Goal: Find specific page/section: Find specific page/section

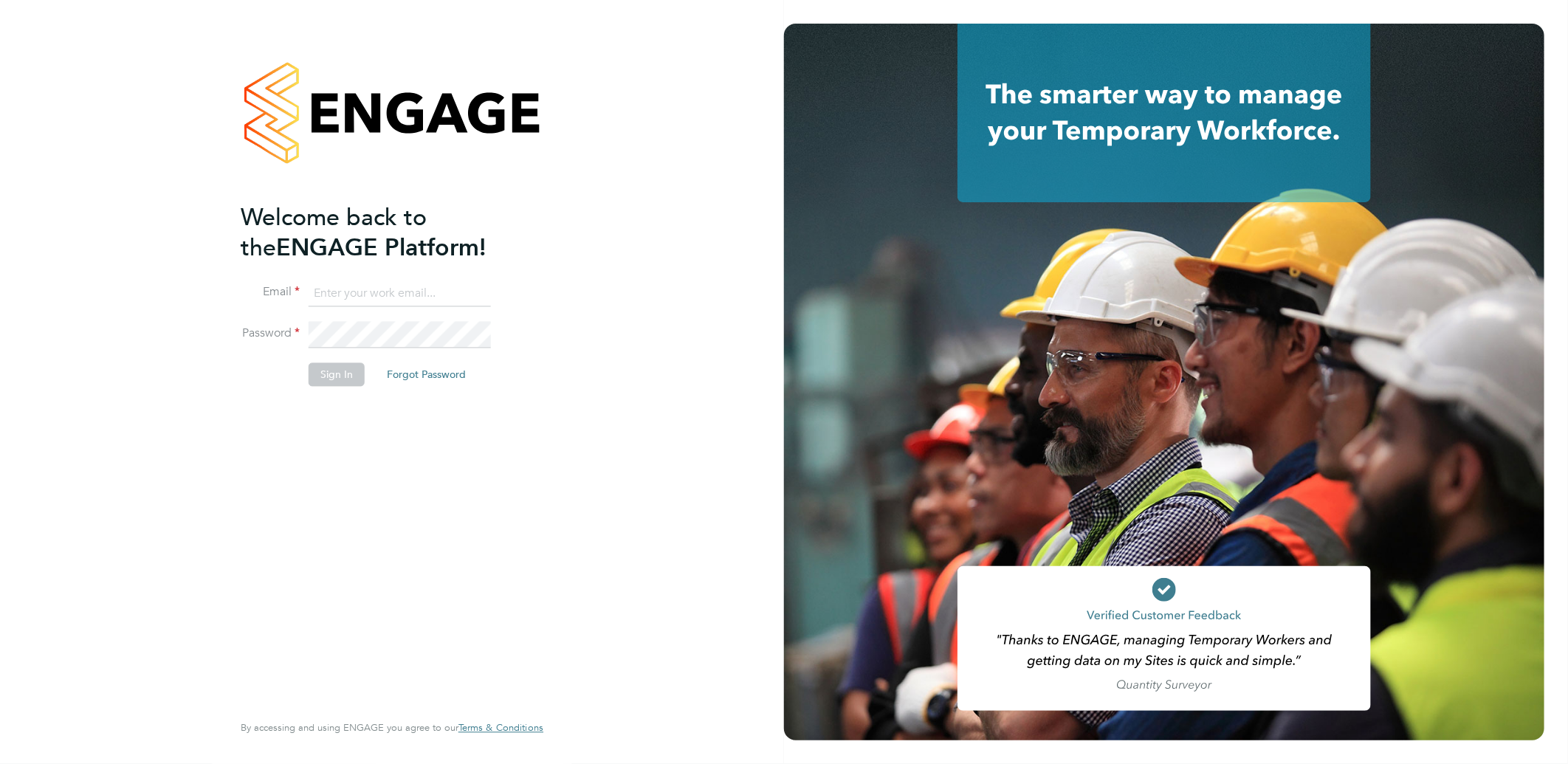
type input "amy.garcia@danielowen.co.uk"
click at [365, 363] on li "Sign In Forgot Password" at bounding box center [385, 382] width 288 height 38
click at [346, 365] on button "Sign In" at bounding box center [336, 375] width 56 height 23
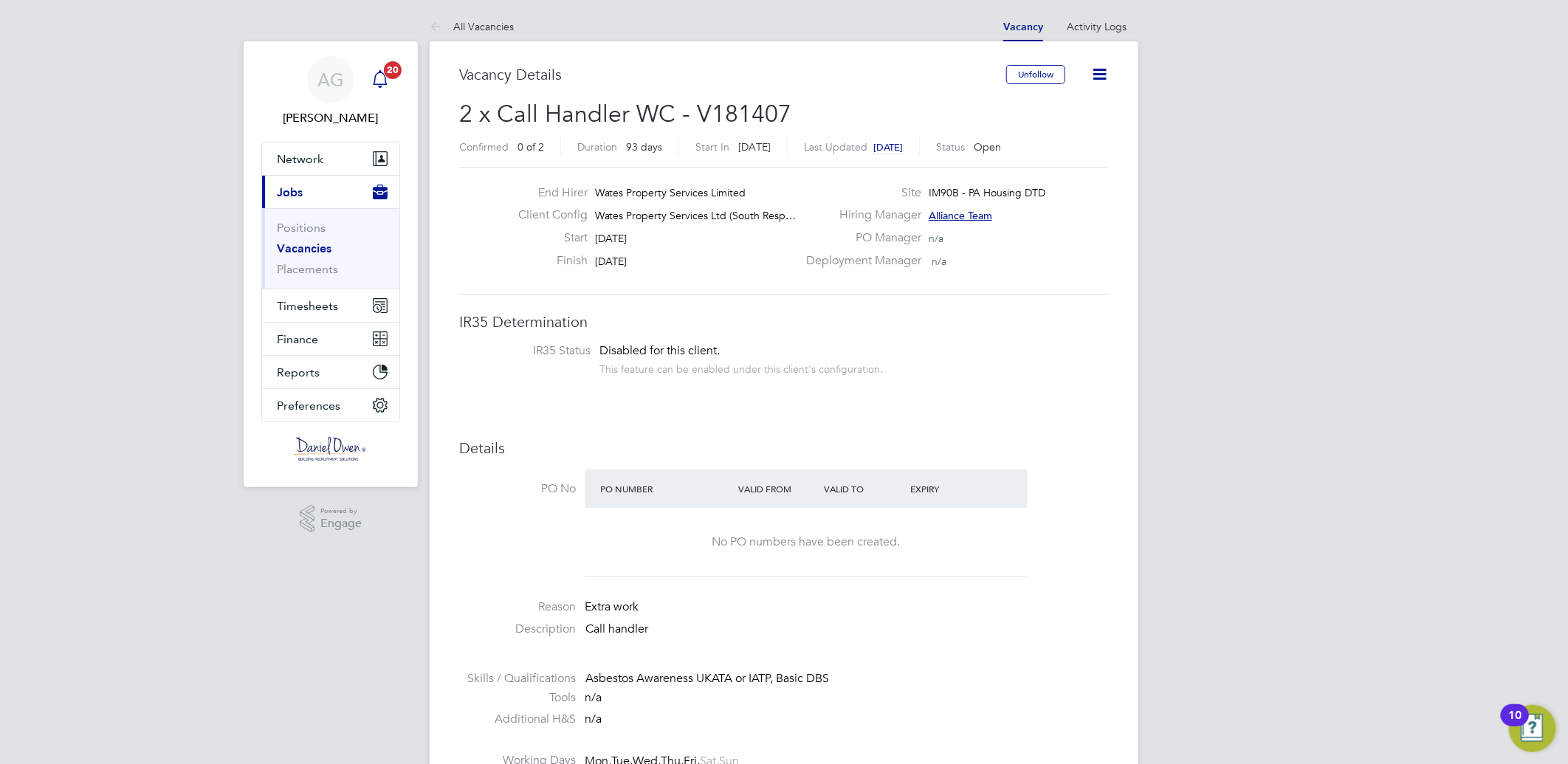
click at [383, 71] on app-alerts-badge "20" at bounding box center [392, 69] width 20 height 20
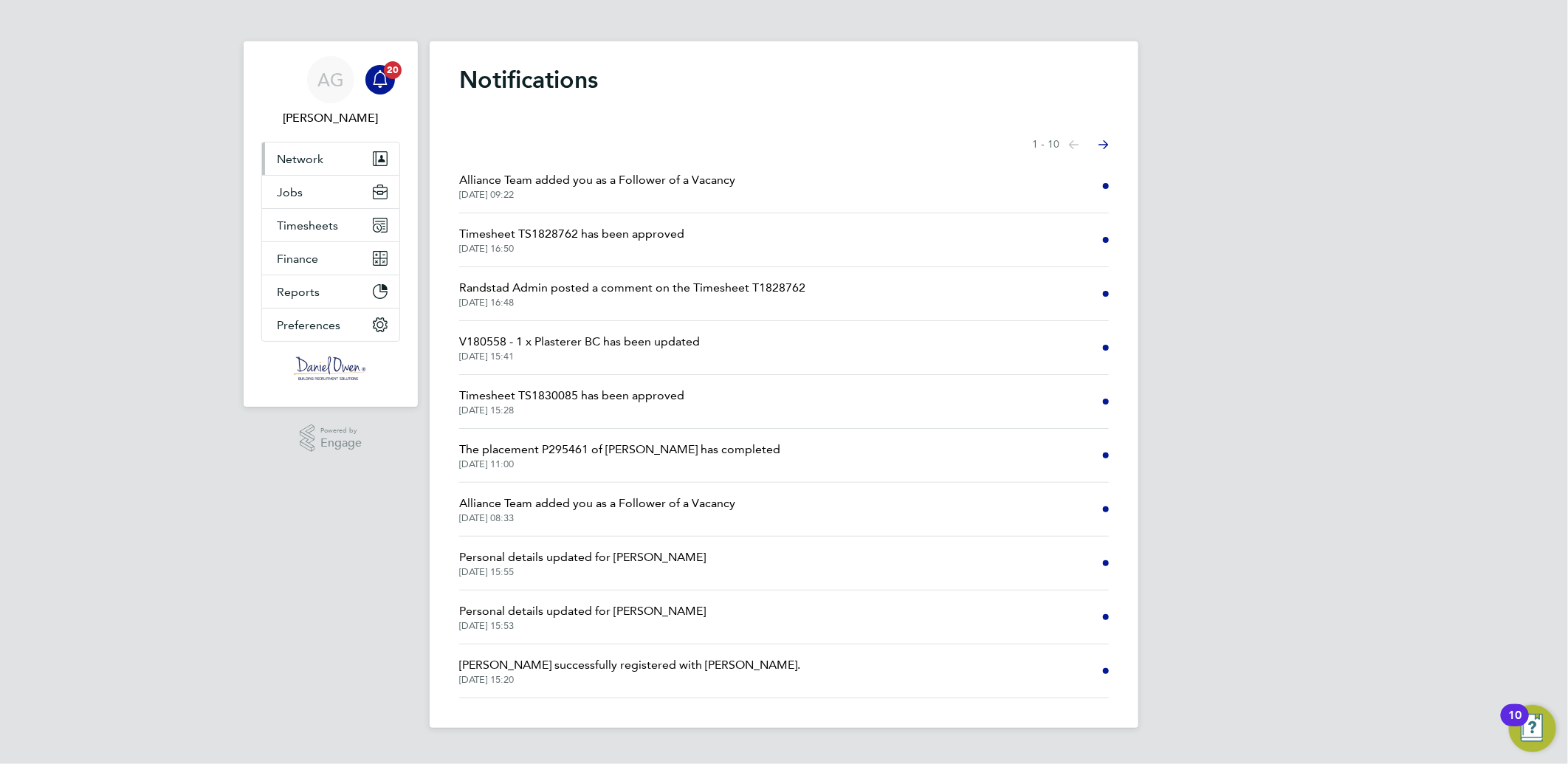
click at [300, 155] on span "Network" at bounding box center [300, 159] width 46 height 14
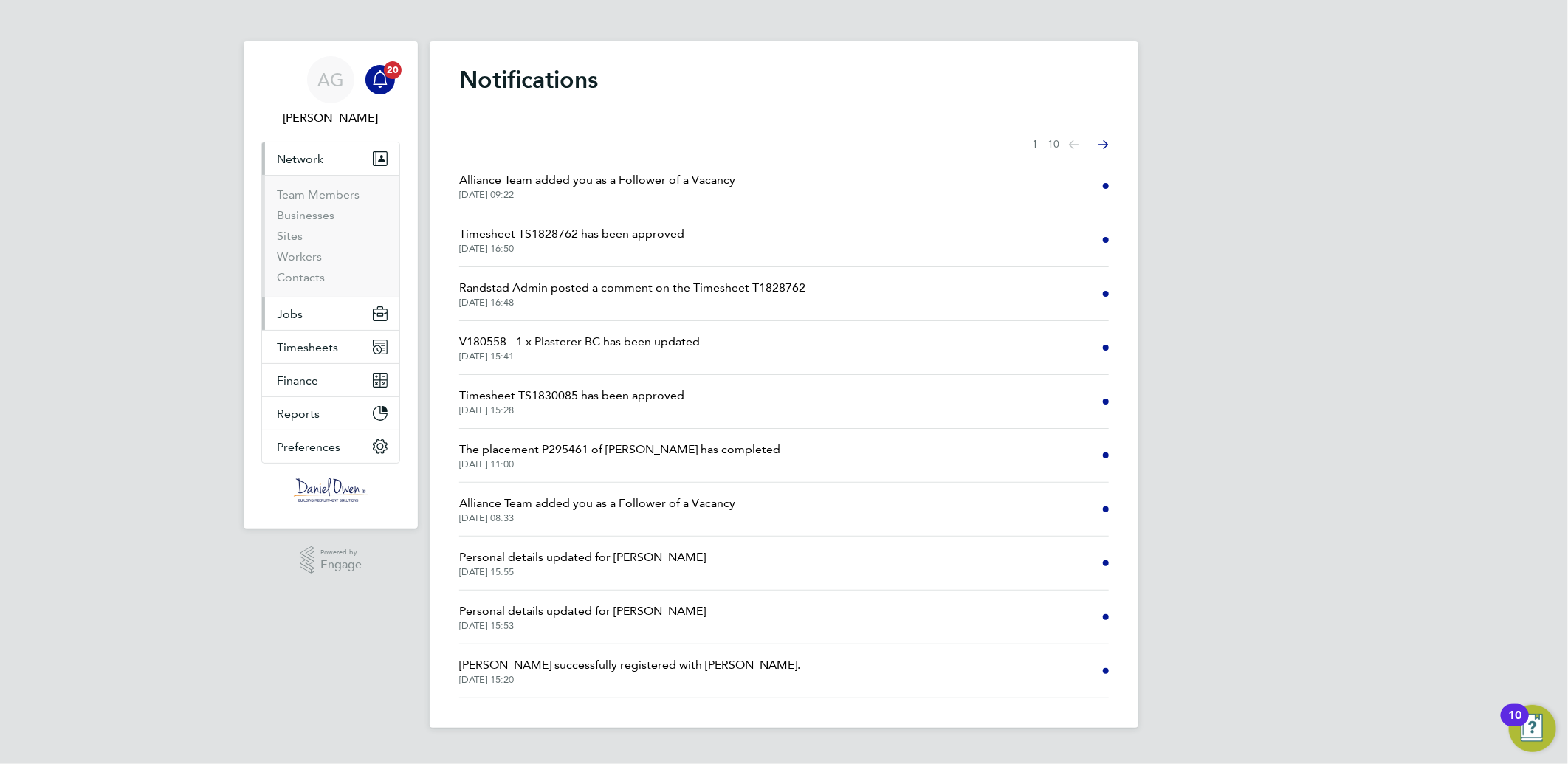
click at [297, 310] on span "Jobs" at bounding box center [290, 314] width 26 height 14
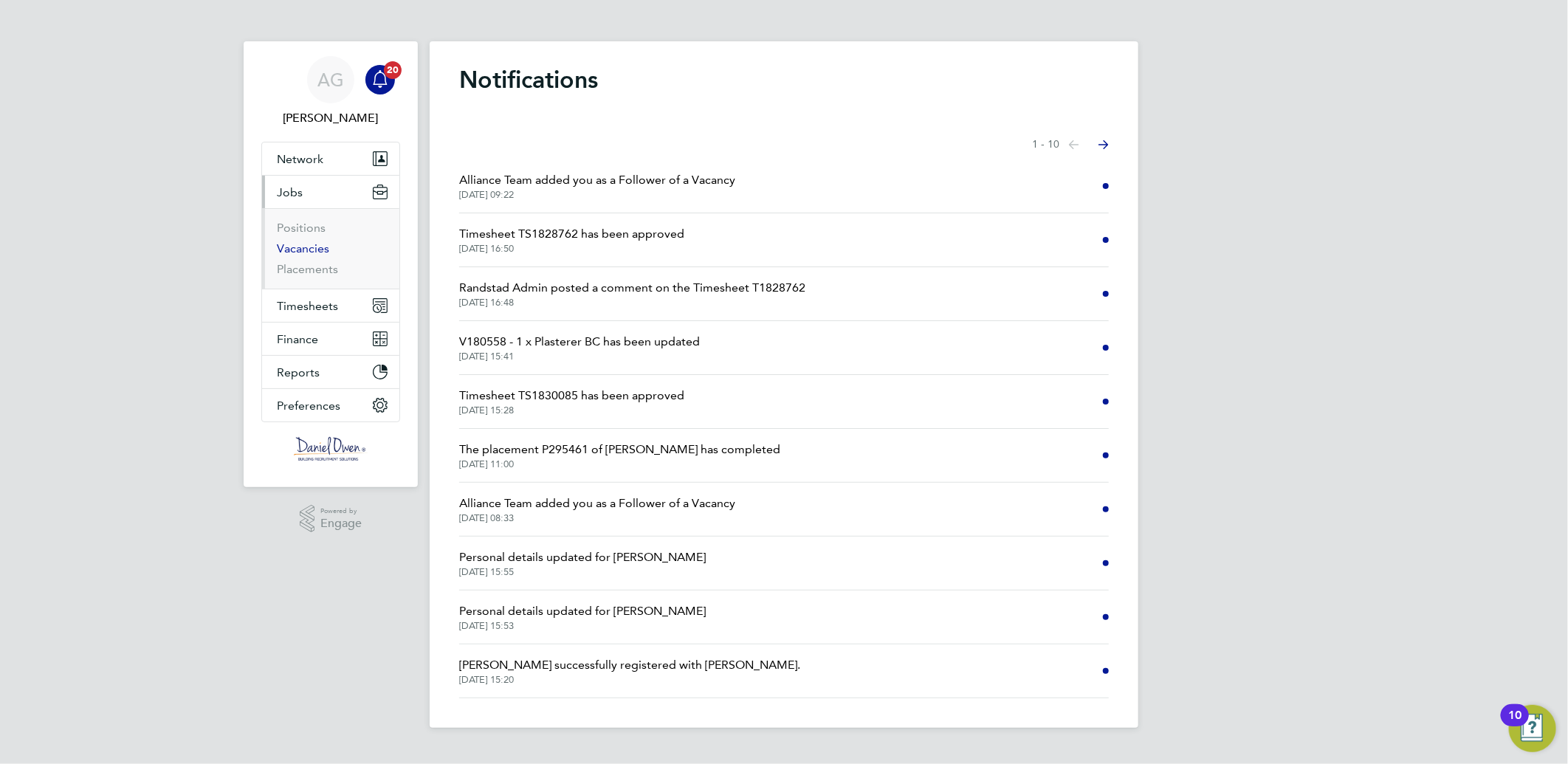
click at [316, 245] on link "Vacancies" at bounding box center [303, 248] width 52 height 14
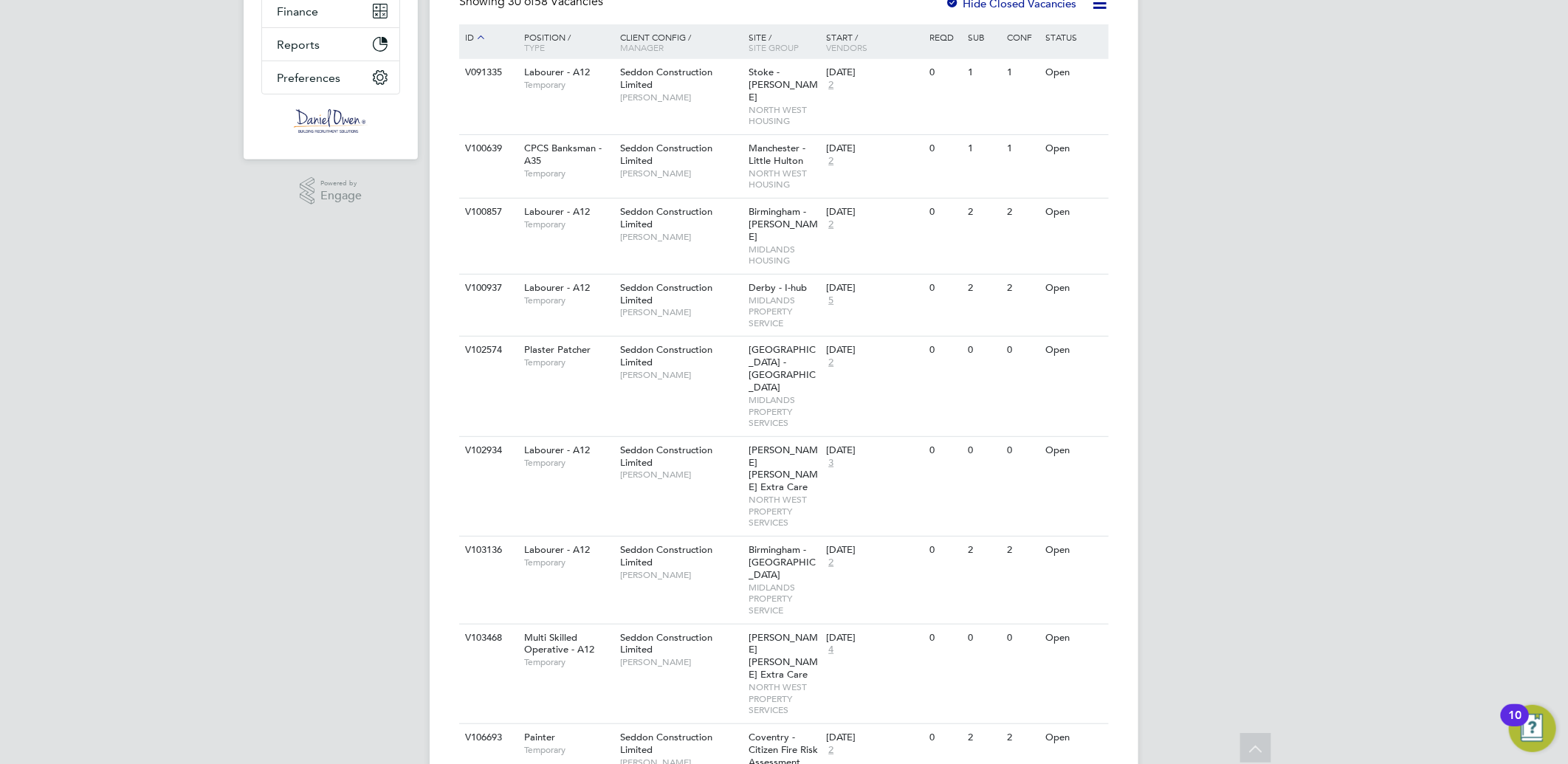
scroll to position [656, 0]
